Goal: Transaction & Acquisition: Purchase product/service

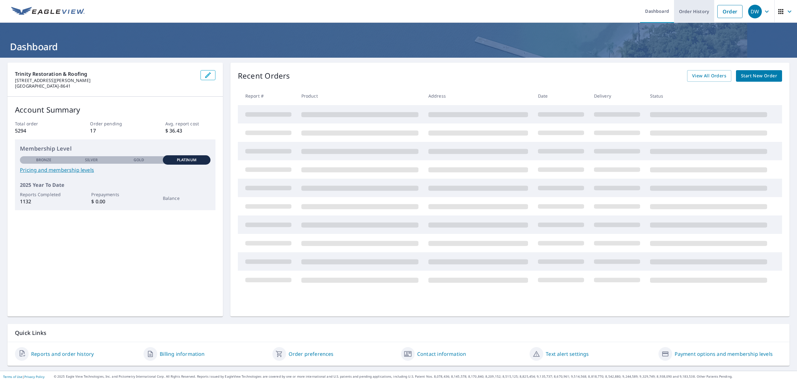
click at [685, 14] on link "Order History" at bounding box center [694, 11] width 40 height 23
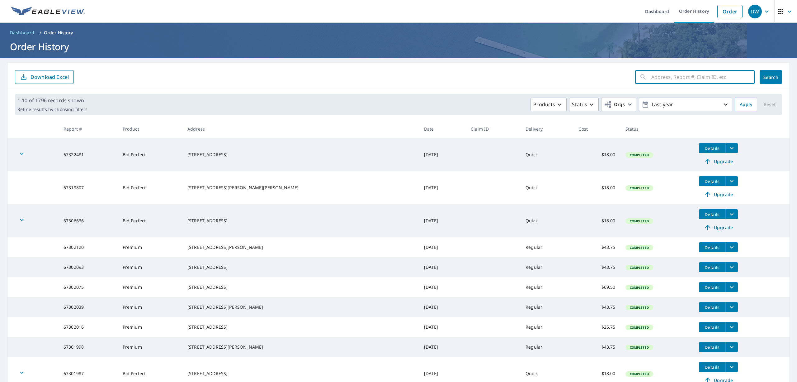
click at [652, 75] on input "text" at bounding box center [703, 76] width 103 height 17
paste input "67026420"
type input "67026420"
click at [765, 79] on span "Search" at bounding box center [771, 77] width 12 height 6
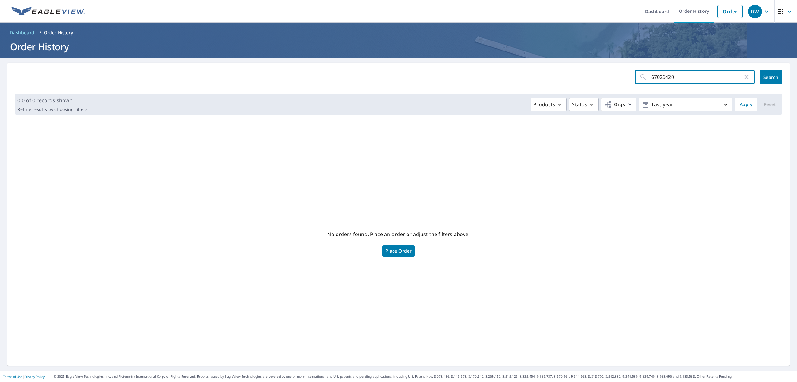
click at [652, 78] on input "67026420" at bounding box center [698, 76] width 92 height 17
type input "67026420"
click at [768, 79] on span "Search" at bounding box center [771, 77] width 12 height 6
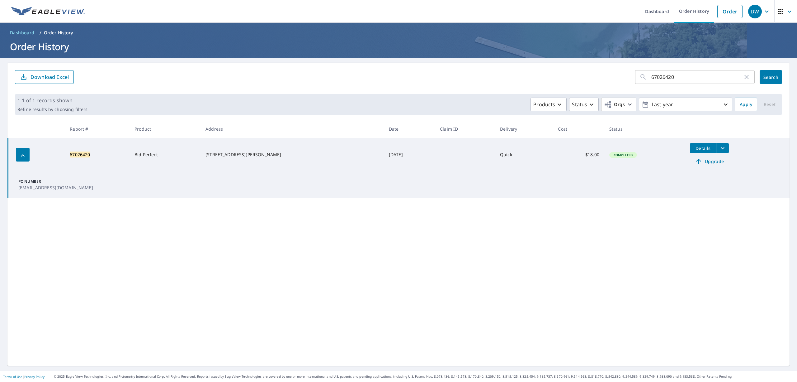
click at [700, 160] on span "Upgrade" at bounding box center [709, 160] width 31 height 7
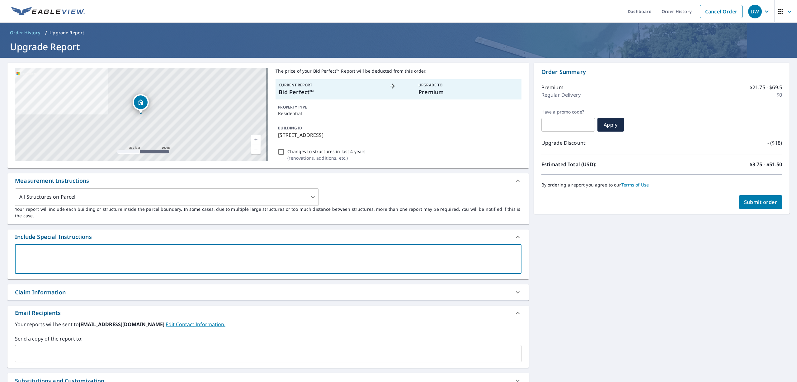
click at [63, 257] on textarea at bounding box center [268, 259] width 498 height 18
click at [69, 353] on input "text" at bounding box center [264, 353] width 492 height 12
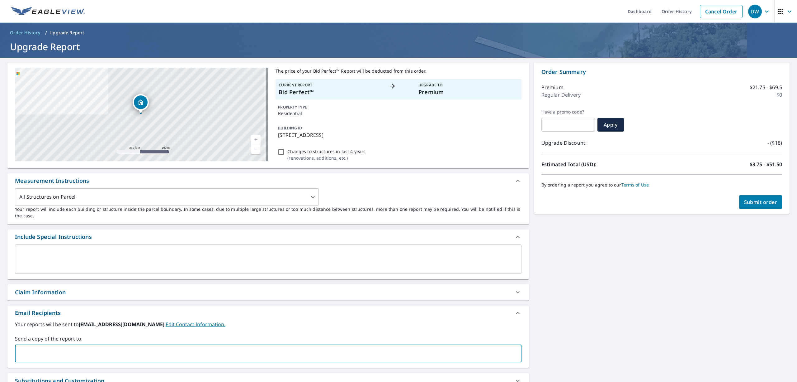
paste input "[EMAIL_ADDRESS][DOMAIN_NAME]"
type input "[EMAIL_ADDRESS][DOMAIN_NAME]"
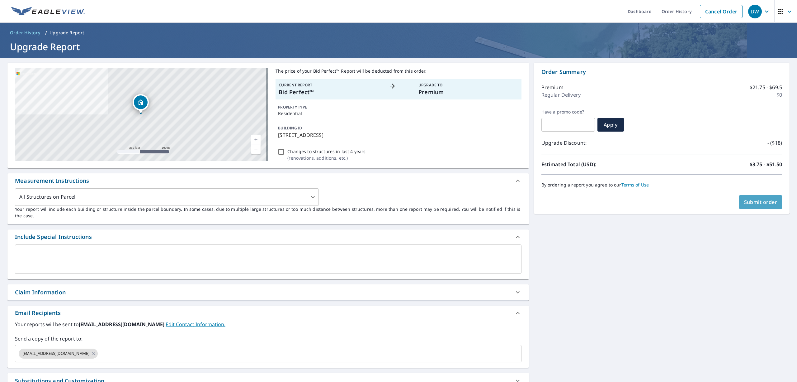
click at [760, 205] on span "Submit order" at bounding box center [761, 201] width 33 height 7
checkbox input "true"
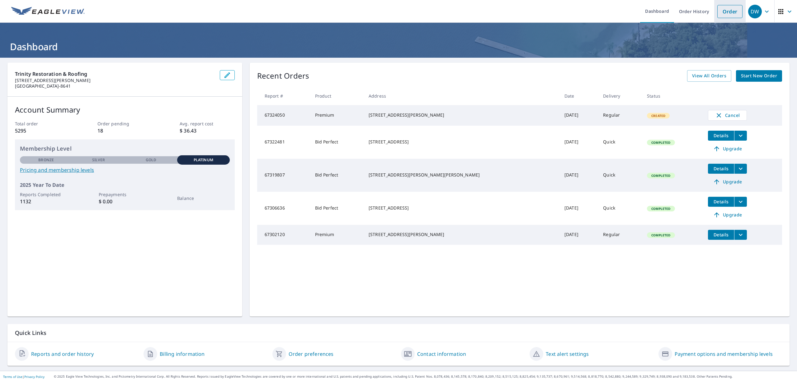
click at [727, 11] on link "Order" at bounding box center [730, 11] width 25 height 13
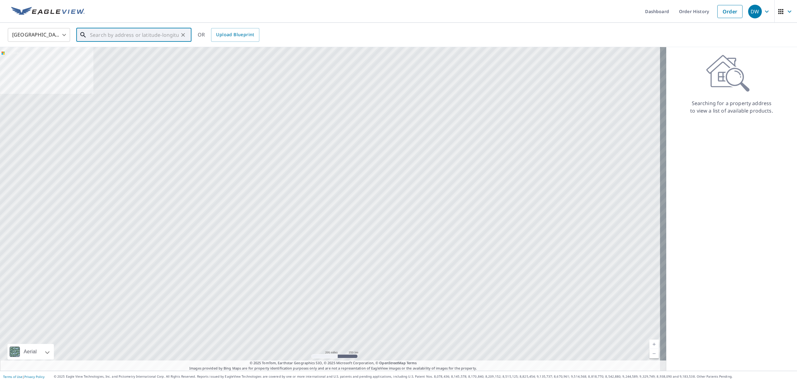
click at [149, 37] on input "text" at bounding box center [134, 34] width 89 height 17
paste input "11229 Flora Springs Dr Riverview, FL 33579"
click at [149, 58] on p "[GEOGRAPHIC_DATA]" at bounding box center [138, 60] width 98 height 6
type input "11229 Flora Springs Dr Riverview, FL 33579"
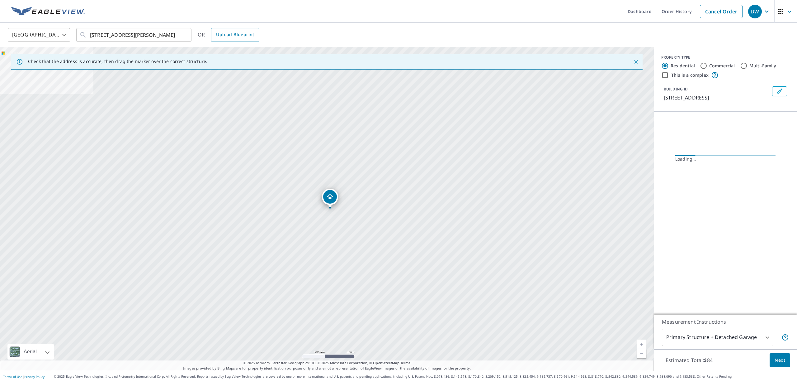
scroll to position [0, 0]
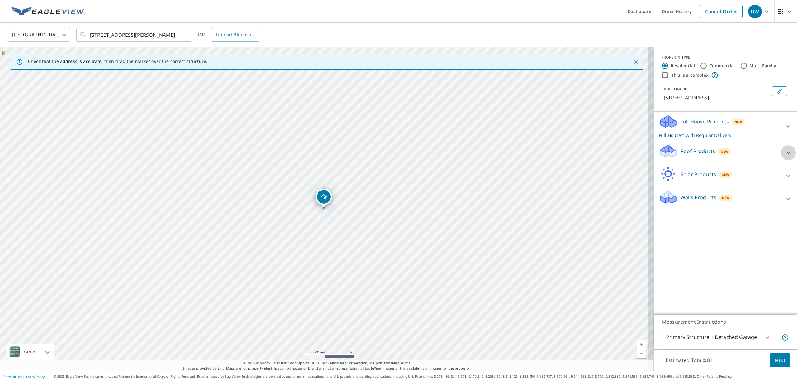
click at [785, 154] on icon at bounding box center [788, 152] width 7 height 7
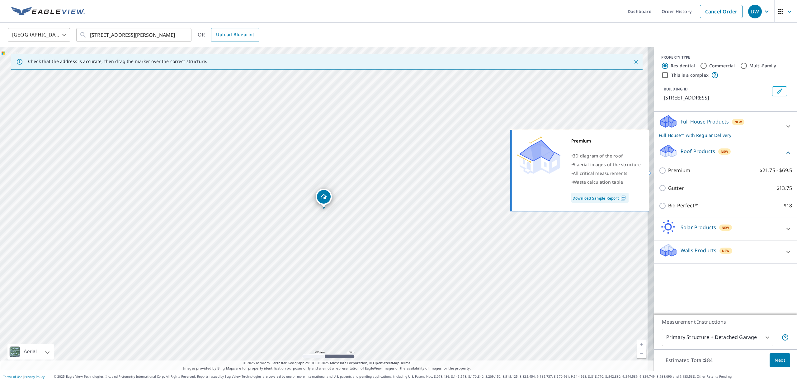
click at [670, 171] on p "Premium" at bounding box center [680, 170] width 22 height 8
click at [669, 171] on input "Premium $21.75 - $69.5" at bounding box center [663, 170] width 9 height 7
checkbox input "true"
checkbox input "false"
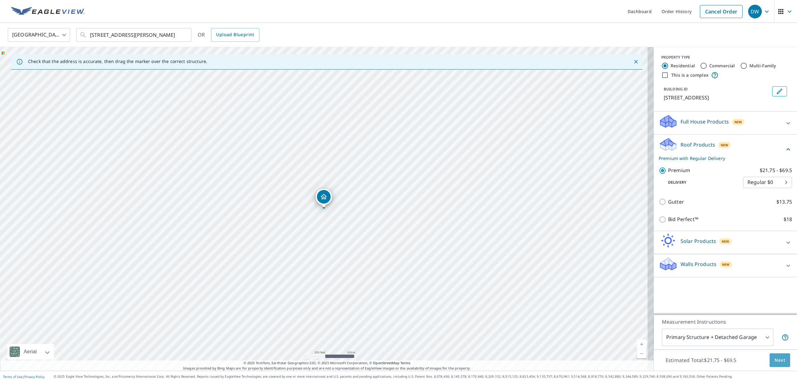
click at [775, 363] on span "Next" at bounding box center [780, 360] width 11 height 8
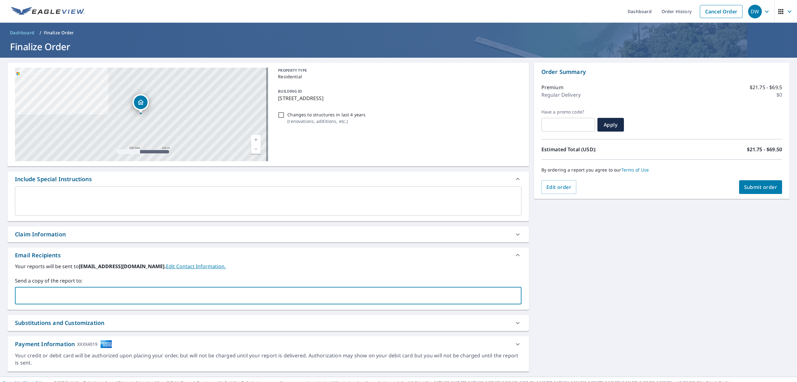
click at [88, 297] on input "text" at bounding box center [264, 295] width 492 height 12
paste input "[EMAIL_ADDRESS][DOMAIN_NAME]"
type input "[EMAIL_ADDRESS][DOMAIN_NAME]"
click at [759, 185] on span "Submit order" at bounding box center [761, 186] width 33 height 7
checkbox input "true"
